Goal: Information Seeking & Learning: Learn about a topic

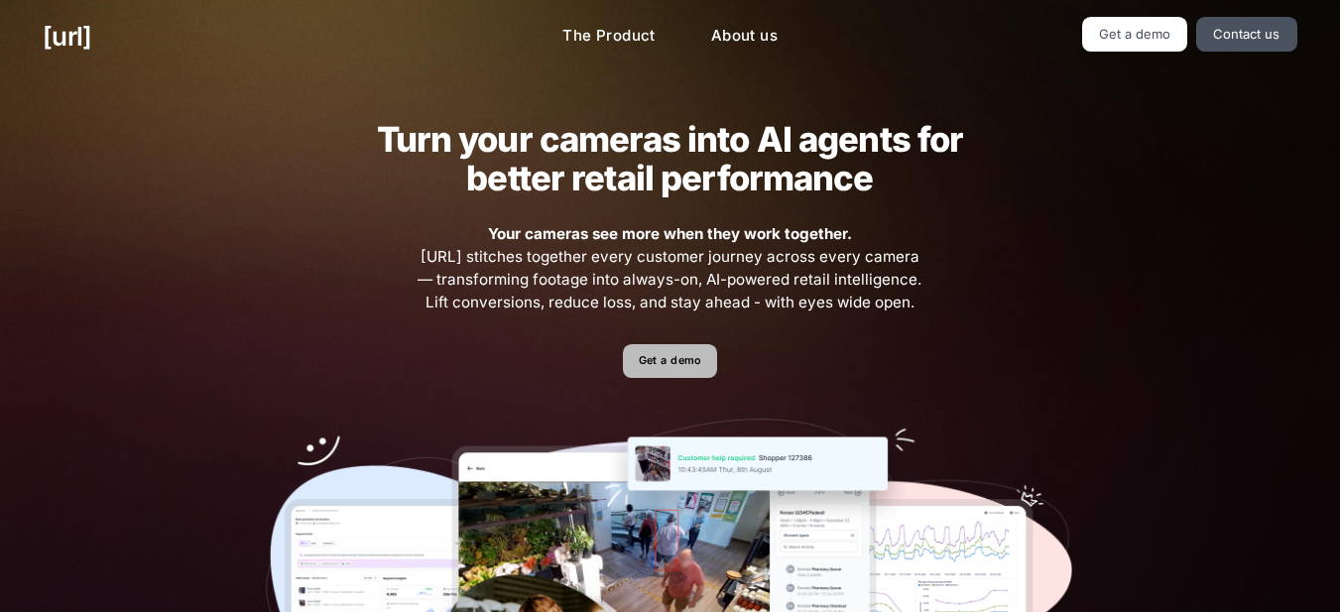
click at [703, 357] on link "Get a demo" at bounding box center [670, 361] width 94 height 35
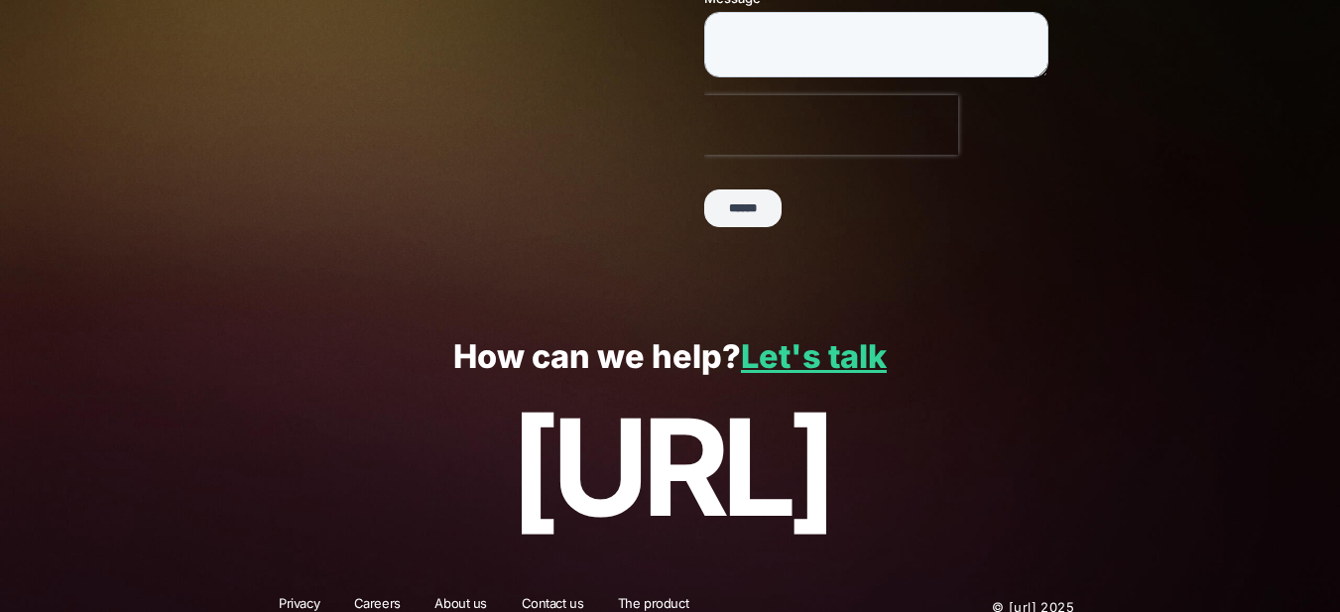
scroll to position [542, 0]
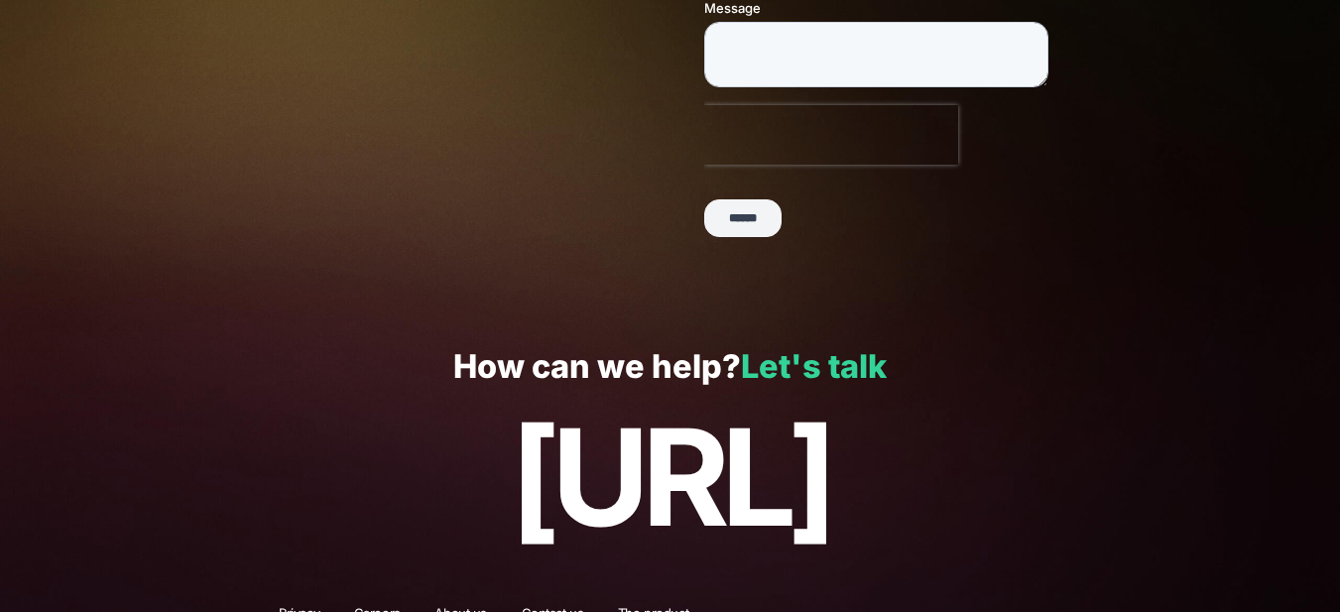
click at [795, 364] on link "Let's talk" at bounding box center [814, 366] width 146 height 39
click at [798, 365] on link "Let's talk" at bounding box center [814, 366] width 146 height 39
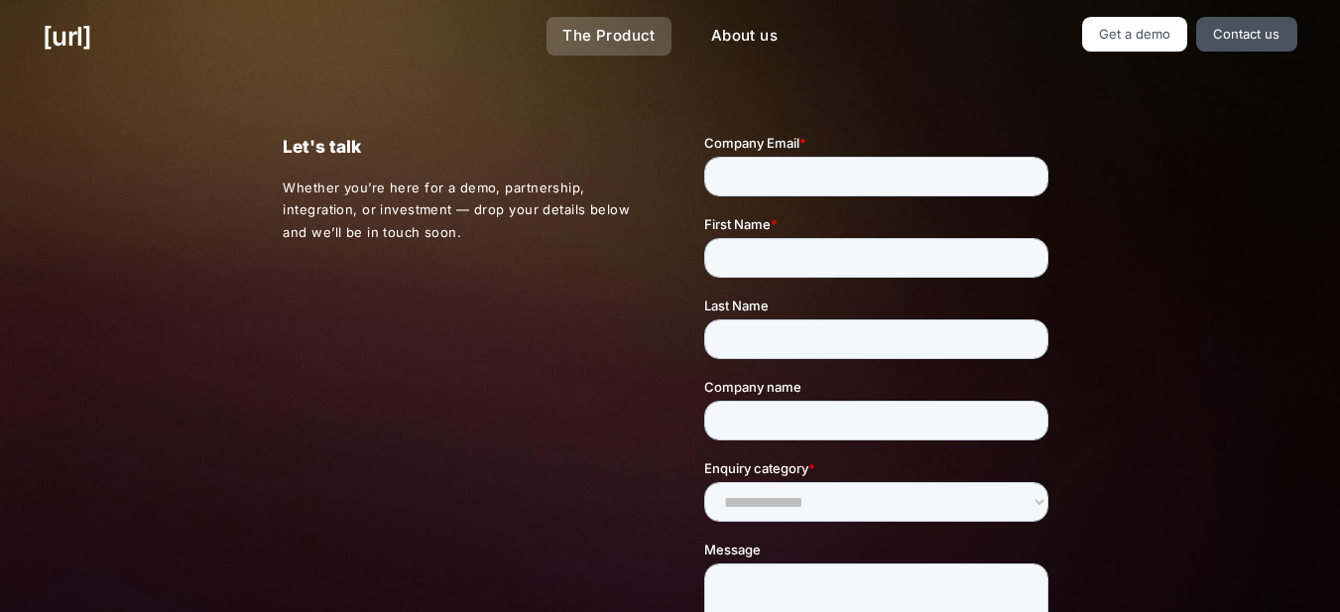
click at [612, 33] on link "The Product" at bounding box center [609, 36] width 125 height 39
